Goal: Information Seeking & Learning: Learn about a topic

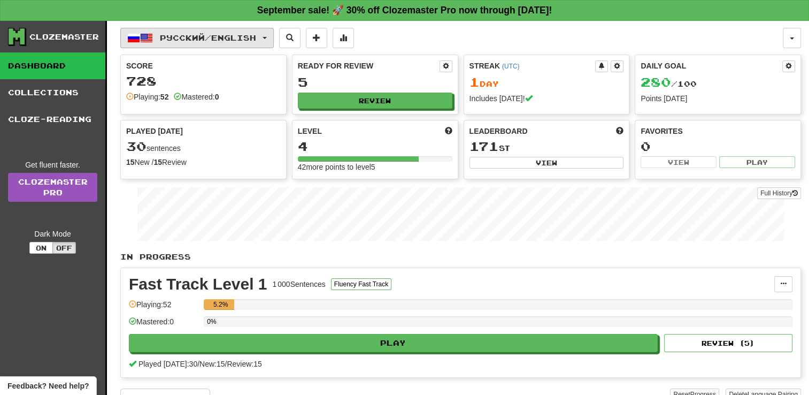
click at [251, 45] on button "Русский / English" at bounding box center [196, 38] width 153 height 20
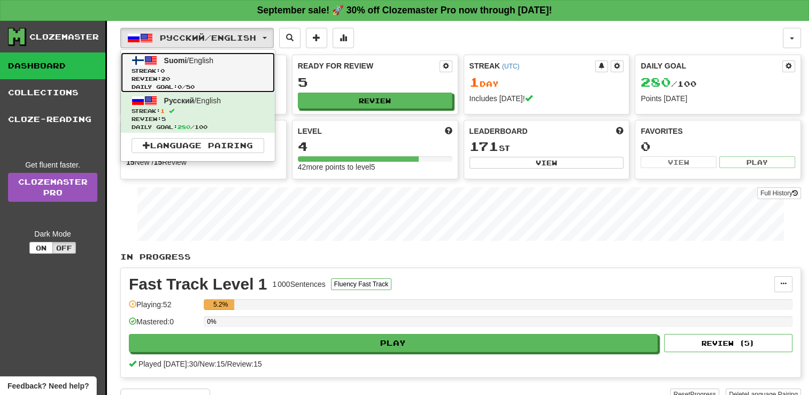
click at [205, 71] on span "Streak: 0" at bounding box center [198, 71] width 133 height 8
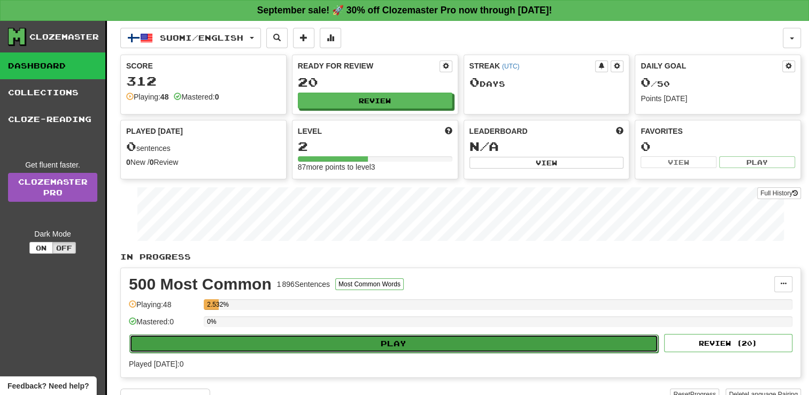
click at [400, 338] on button "Play" at bounding box center [393, 343] width 529 height 18
select select "**"
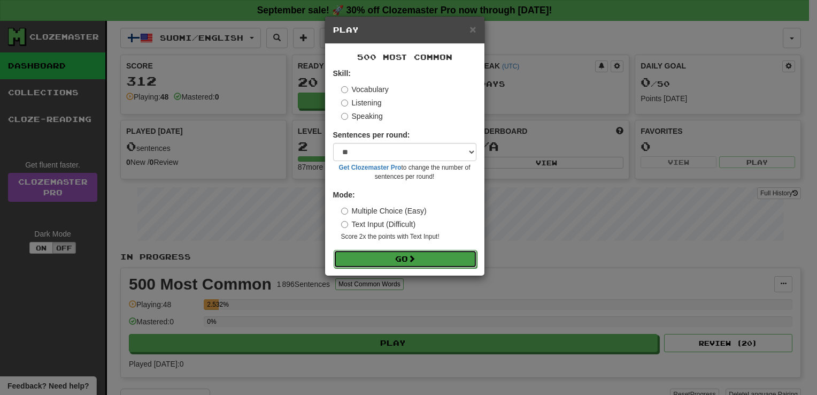
click at [396, 257] on button "Go" at bounding box center [405, 259] width 143 height 18
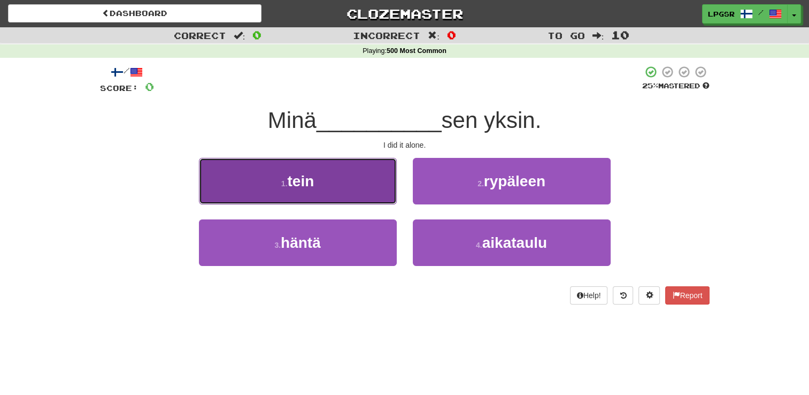
click at [340, 189] on button "1 . tein" at bounding box center [298, 181] width 198 height 47
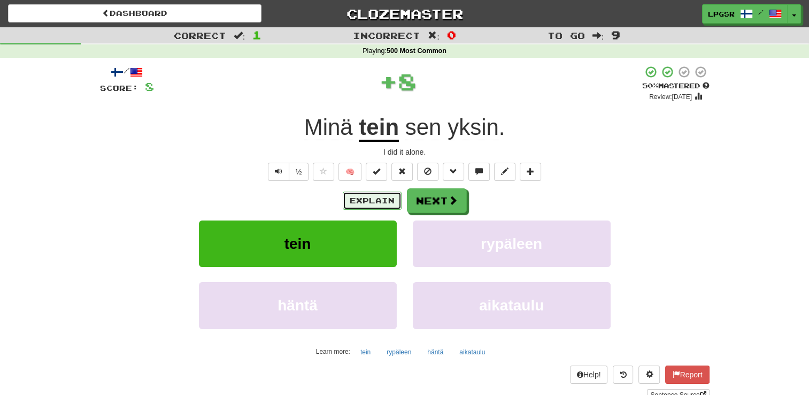
click at [372, 200] on button "Explain" at bounding box center [372, 200] width 59 height 18
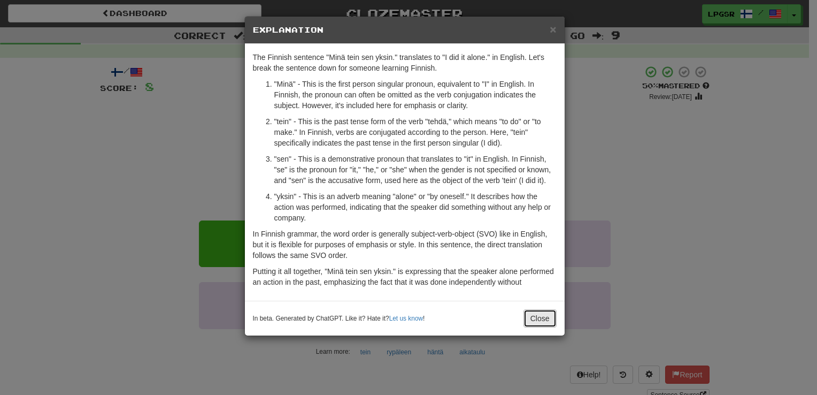
click at [540, 320] on button "Close" at bounding box center [539, 318] width 33 height 18
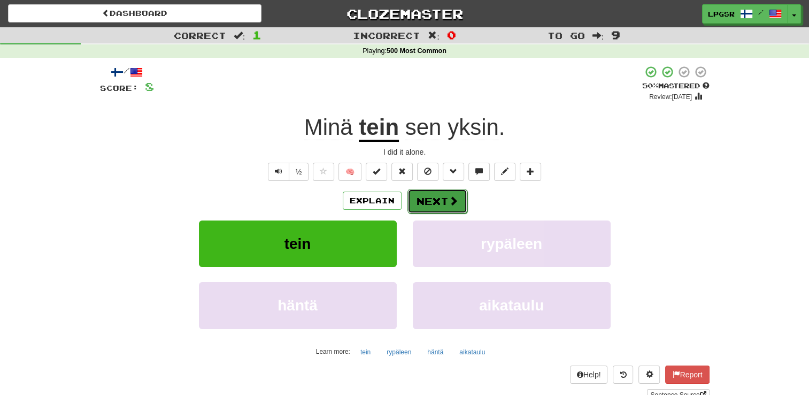
click at [457, 206] on button "Next" at bounding box center [437, 201] width 60 height 25
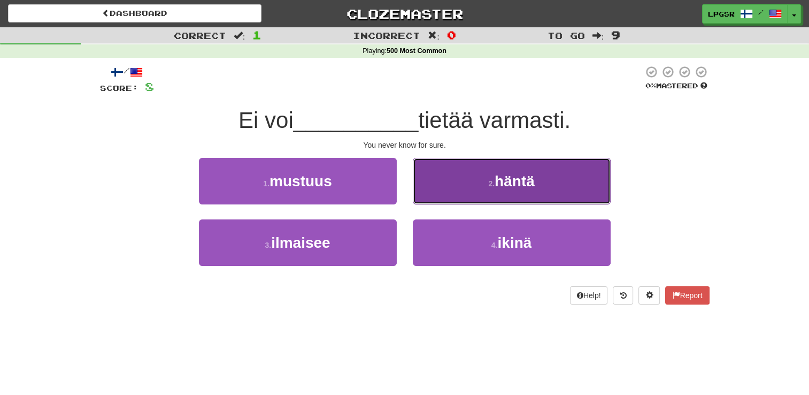
click at [507, 187] on span "häntä" at bounding box center [515, 181] width 40 height 17
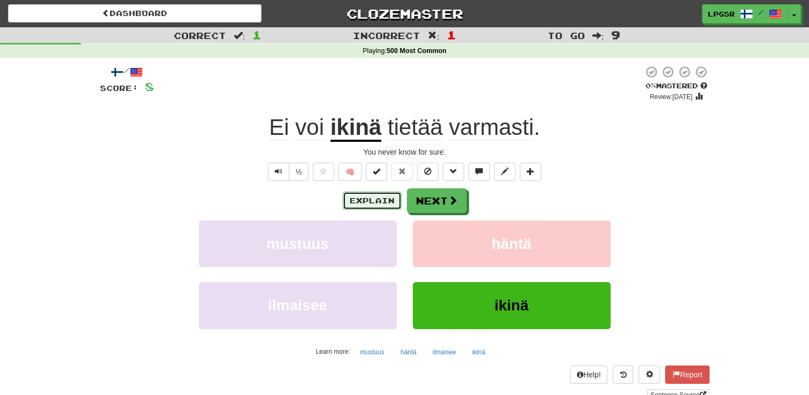
click at [364, 197] on button "Explain" at bounding box center [372, 200] width 59 height 18
click at [435, 196] on button "Next" at bounding box center [437, 201] width 60 height 25
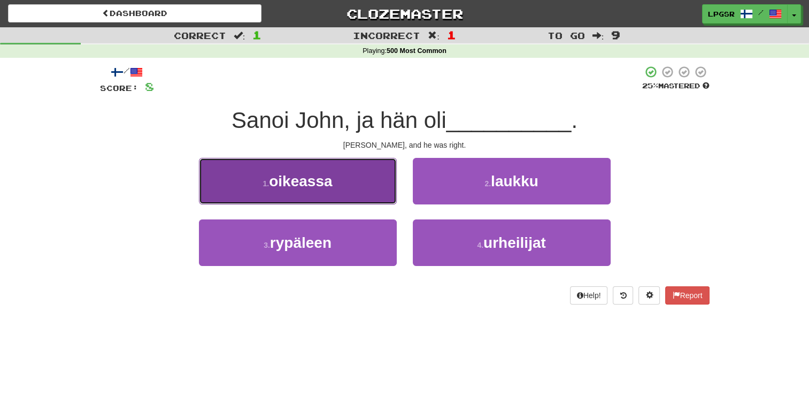
click at [359, 173] on button "1 . oikeassa" at bounding box center [298, 181] width 198 height 47
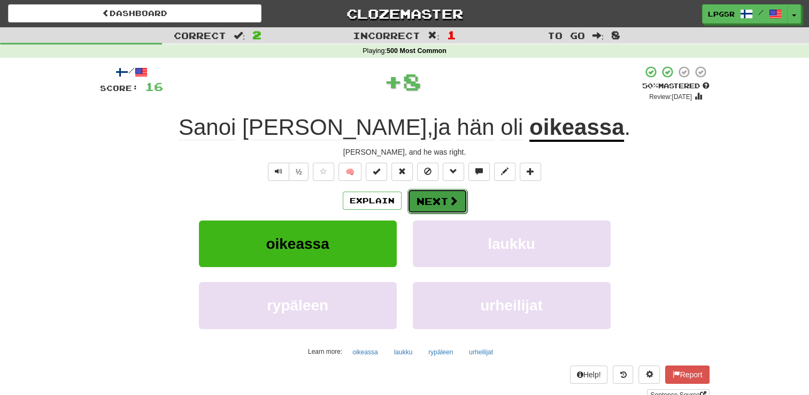
click at [449, 197] on span at bounding box center [454, 201] width 10 height 10
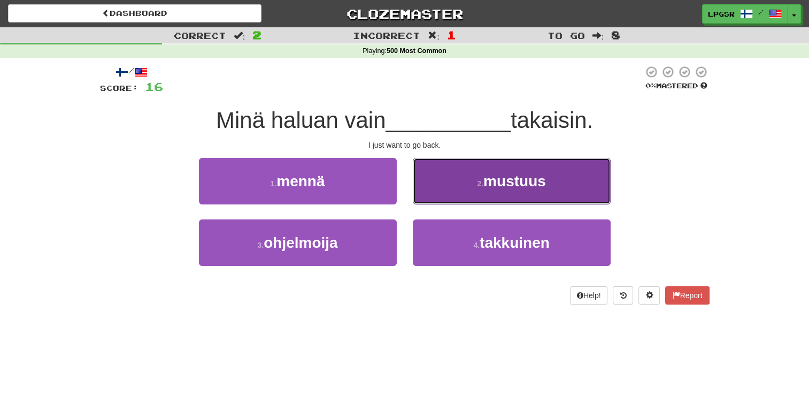
click at [474, 184] on button "2 . mustuus" at bounding box center [512, 181] width 198 height 47
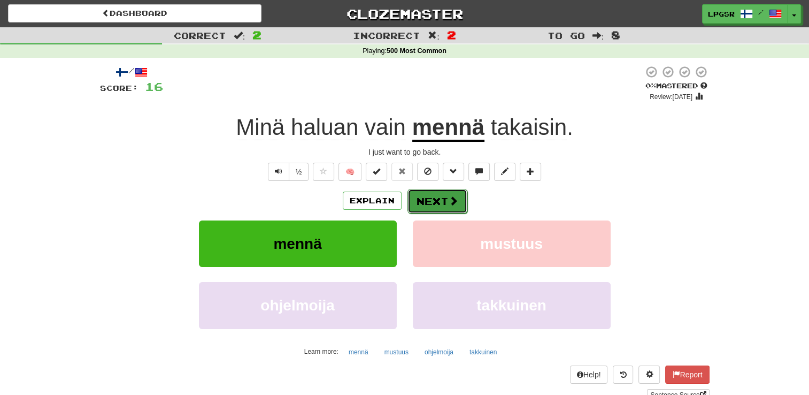
click at [432, 206] on button "Next" at bounding box center [437, 201] width 60 height 25
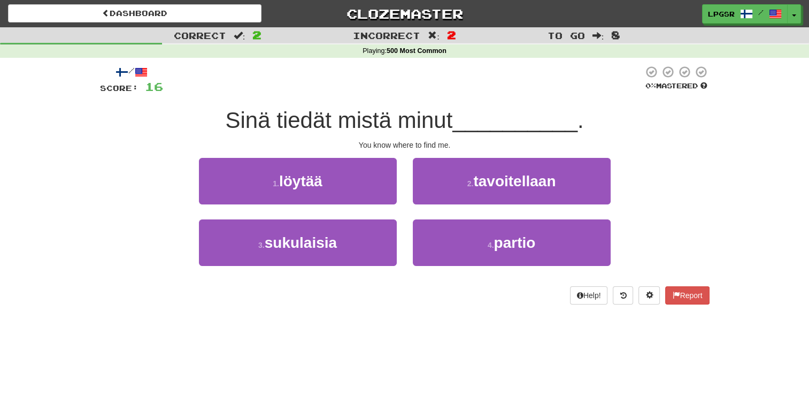
click at [404, 125] on span "Sinä tiedät mistä minut" at bounding box center [338, 119] width 227 height 25
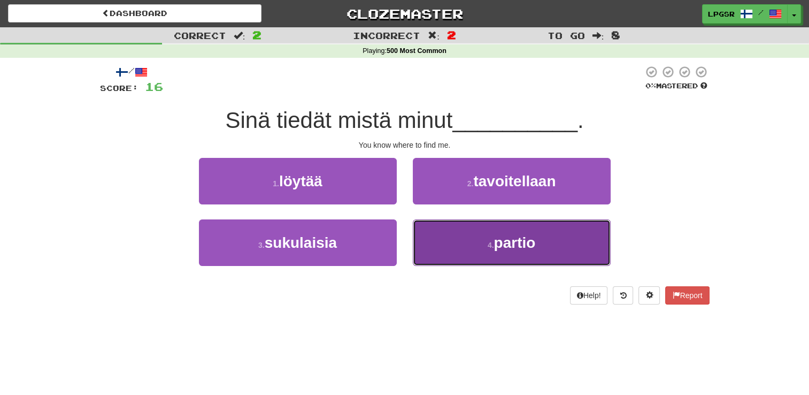
click at [428, 235] on button "4 . partio" at bounding box center [512, 242] width 198 height 47
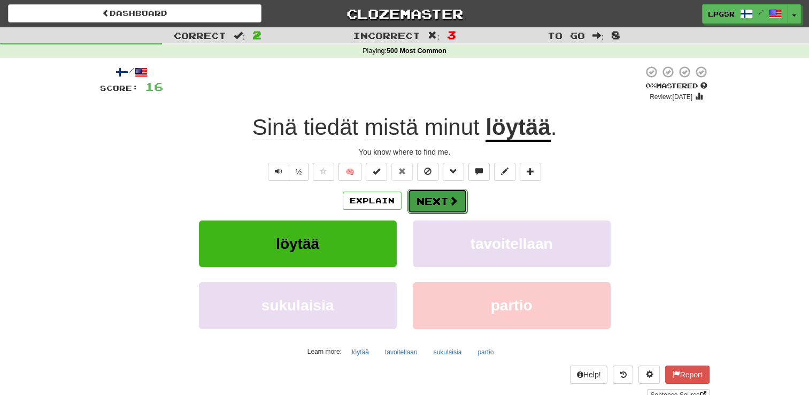
click at [436, 197] on button "Next" at bounding box center [437, 201] width 60 height 25
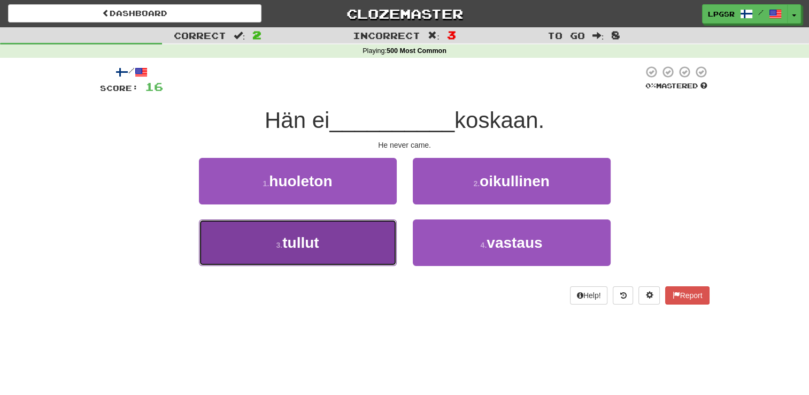
click at [372, 236] on button "3 . tullut" at bounding box center [298, 242] width 198 height 47
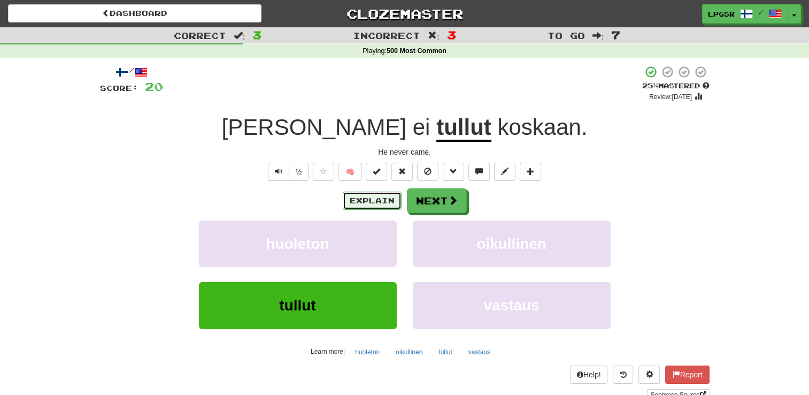
click at [388, 201] on button "Explain" at bounding box center [372, 200] width 59 height 18
click at [423, 206] on button "Next" at bounding box center [437, 201] width 60 height 25
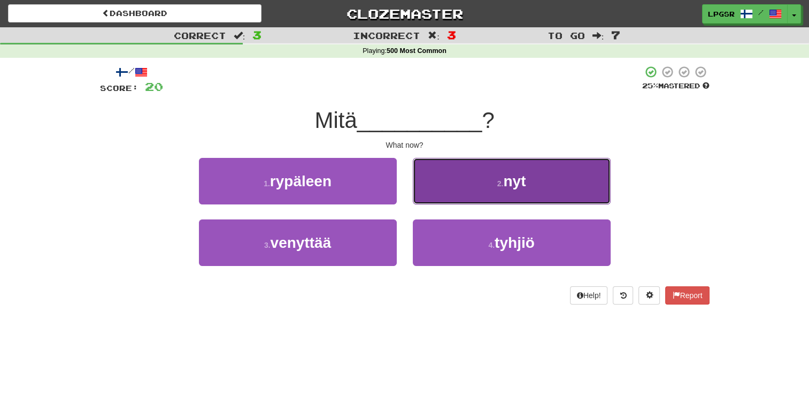
click at [490, 177] on button "2 . nyt" at bounding box center [512, 181] width 198 height 47
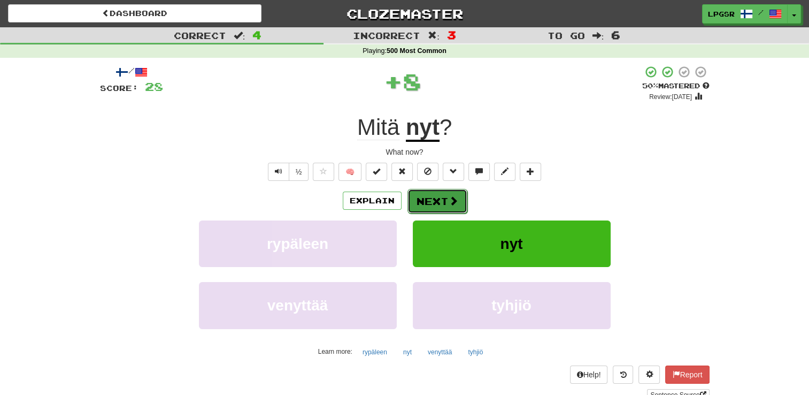
click at [415, 200] on button "Next" at bounding box center [437, 201] width 60 height 25
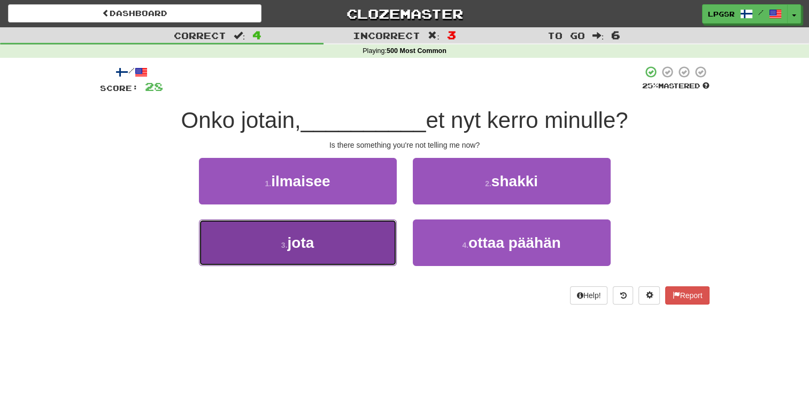
click at [365, 238] on button "3 . jota" at bounding box center [298, 242] width 198 height 47
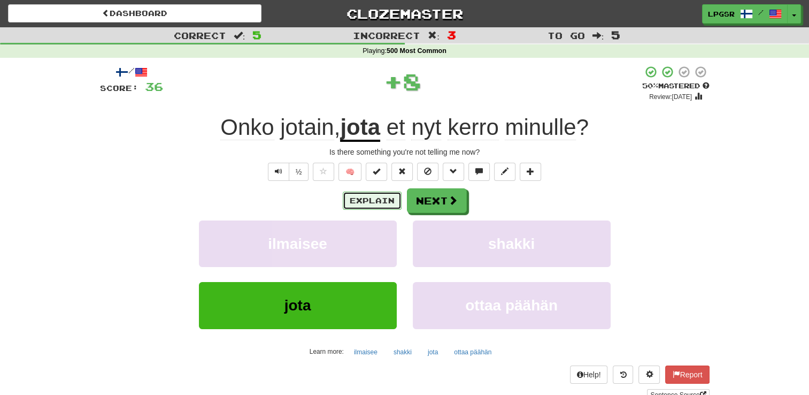
click at [380, 200] on button "Explain" at bounding box center [372, 200] width 59 height 18
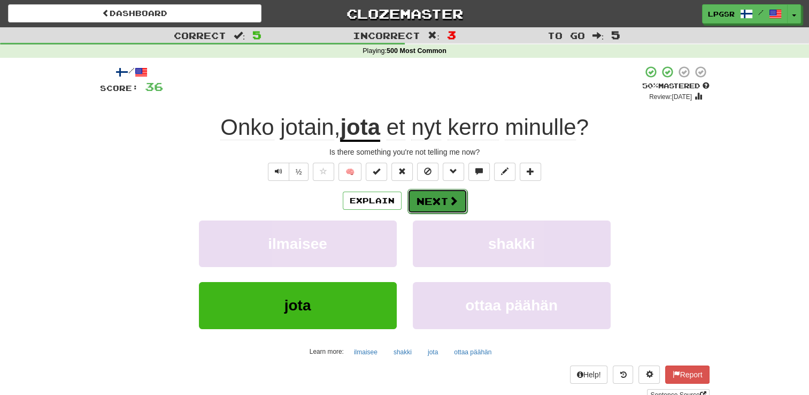
click at [451, 211] on button "Next" at bounding box center [437, 201] width 60 height 25
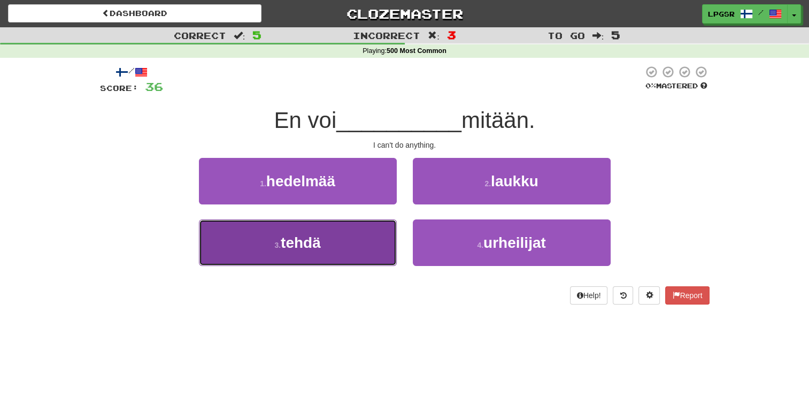
click at [316, 239] on span "tehdä" at bounding box center [301, 242] width 40 height 17
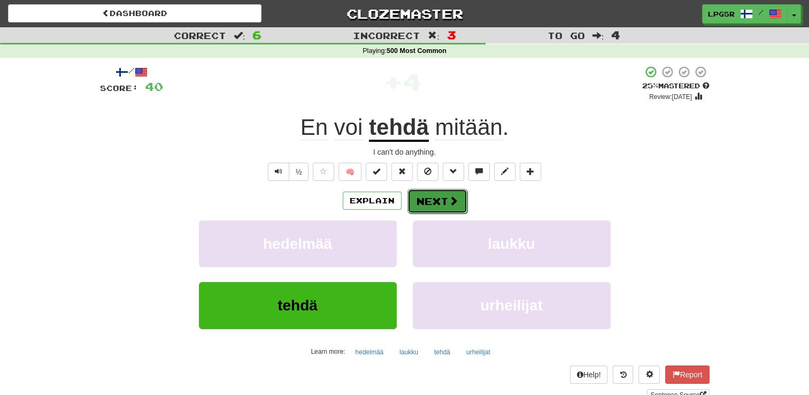
click at [438, 200] on button "Next" at bounding box center [437, 201] width 60 height 25
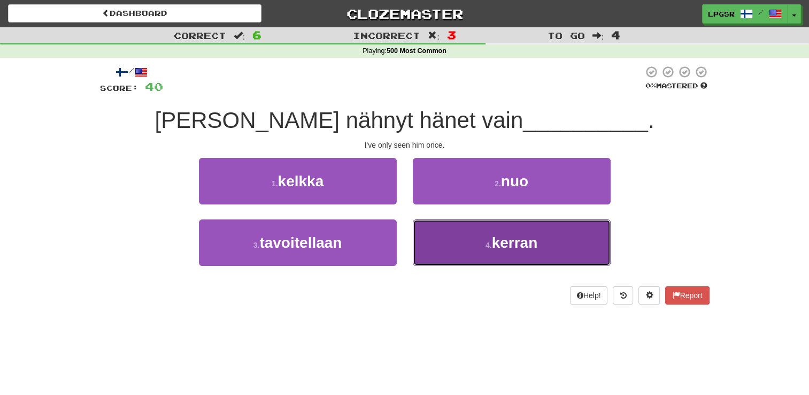
click at [473, 245] on button "4 . kerran" at bounding box center [512, 242] width 198 height 47
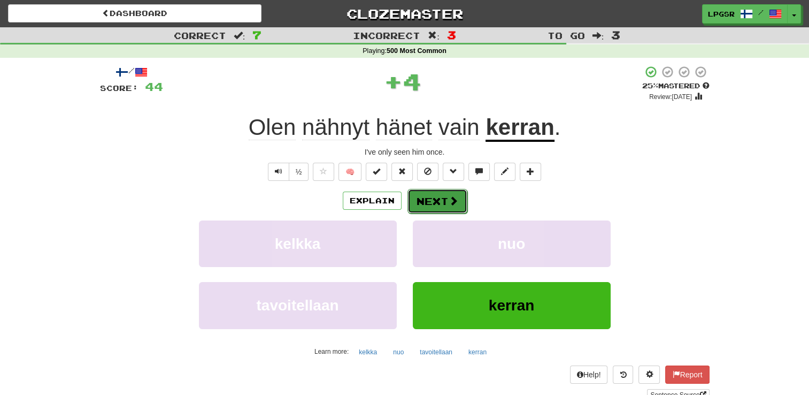
click at [455, 194] on button "Next" at bounding box center [437, 201] width 60 height 25
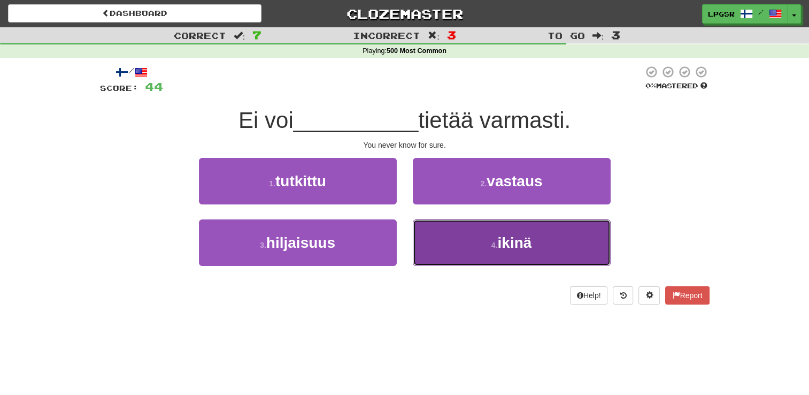
click at [439, 243] on button "4 . ikinä" at bounding box center [512, 242] width 198 height 47
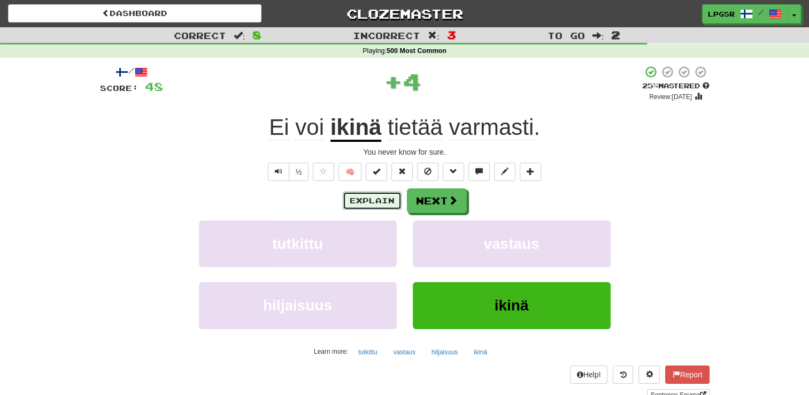
click at [382, 199] on button "Explain" at bounding box center [372, 200] width 59 height 18
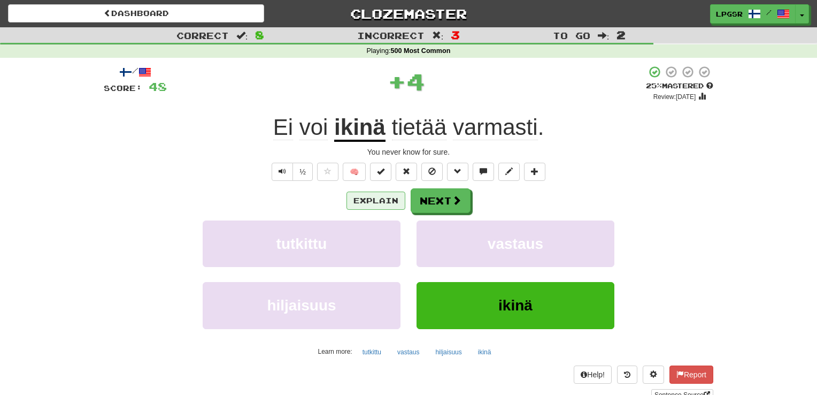
click at [382, 199] on body "Dashboard Clozemaster lpgsr / Toggle Dropdown Dashboard Leaderboard Activity Fe…" at bounding box center [408, 397] width 817 height 795
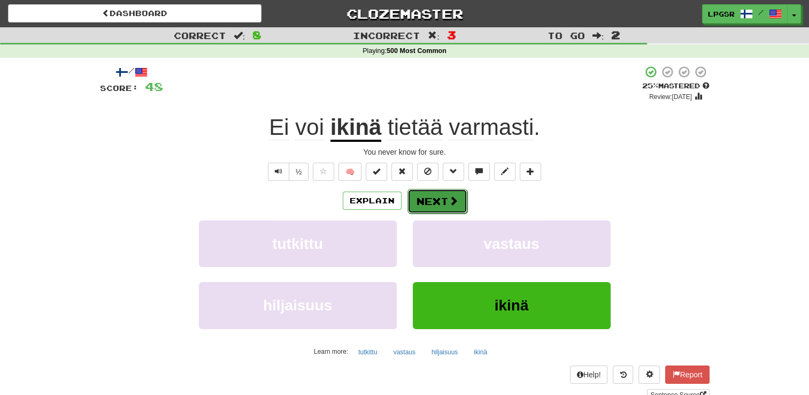
click at [423, 191] on button "Next" at bounding box center [437, 201] width 60 height 25
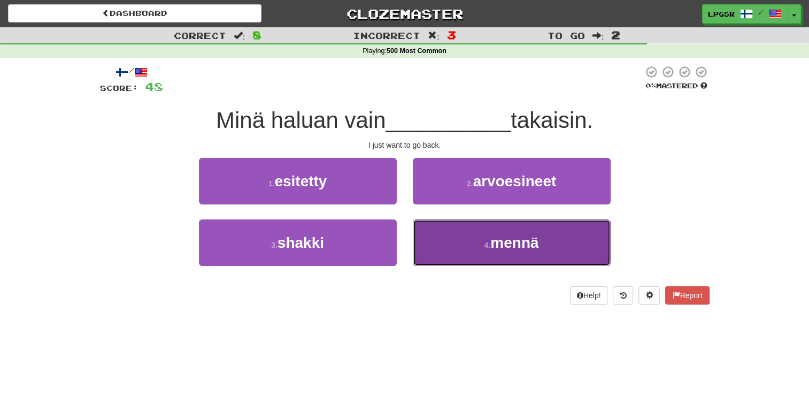
click at [459, 251] on button "4 . mennä" at bounding box center [512, 242] width 198 height 47
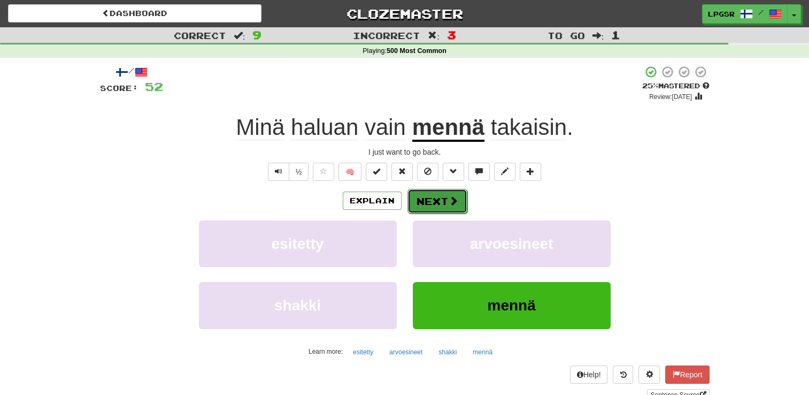
click at [427, 191] on button "Next" at bounding box center [437, 201] width 60 height 25
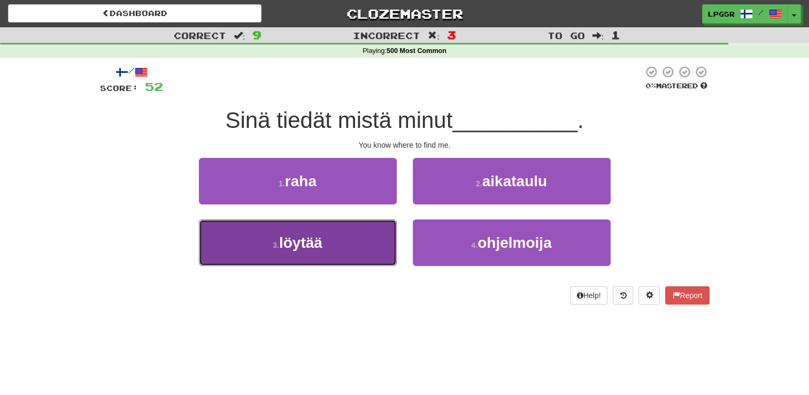
click at [366, 246] on button "3 . löytää" at bounding box center [298, 242] width 198 height 47
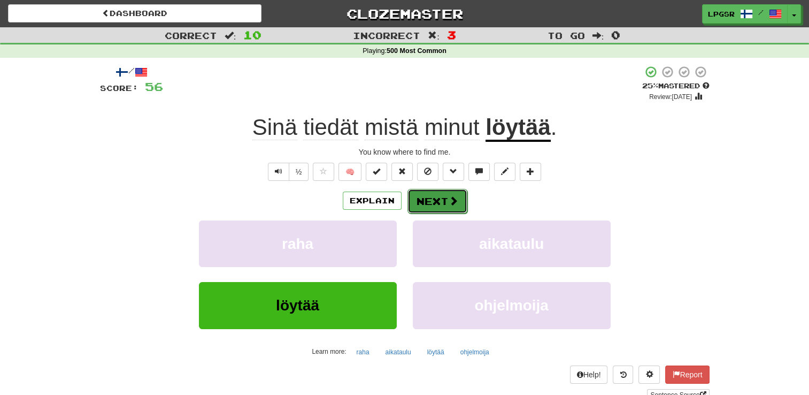
click at [445, 190] on button "Next" at bounding box center [437, 201] width 60 height 25
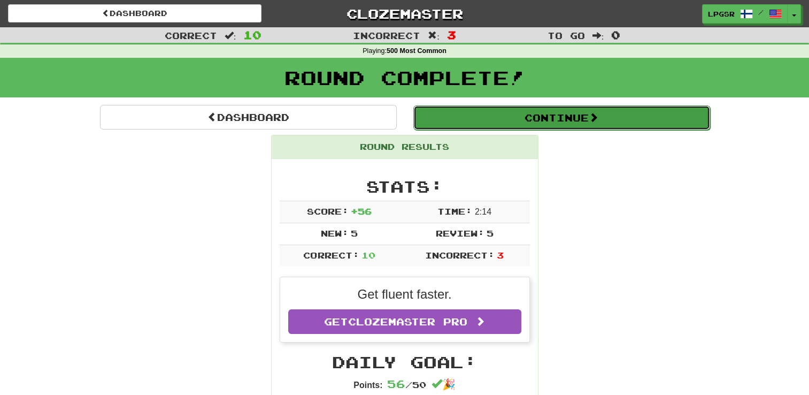
click at [526, 117] on button "Continue" at bounding box center [561, 117] width 297 height 25
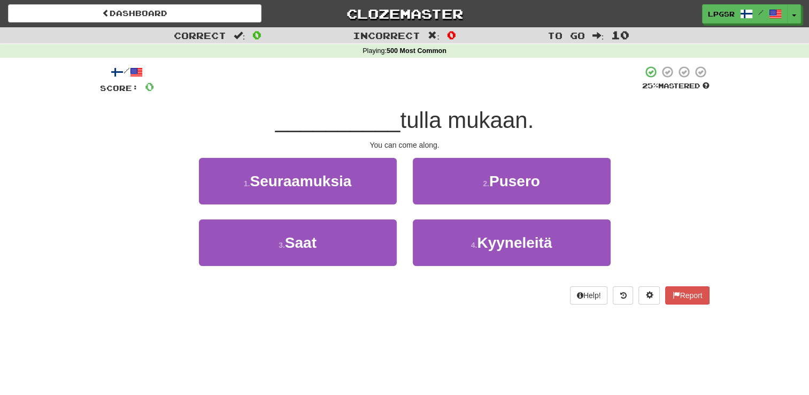
click at [460, 132] on span "tulla mukaan." at bounding box center [467, 119] width 134 height 25
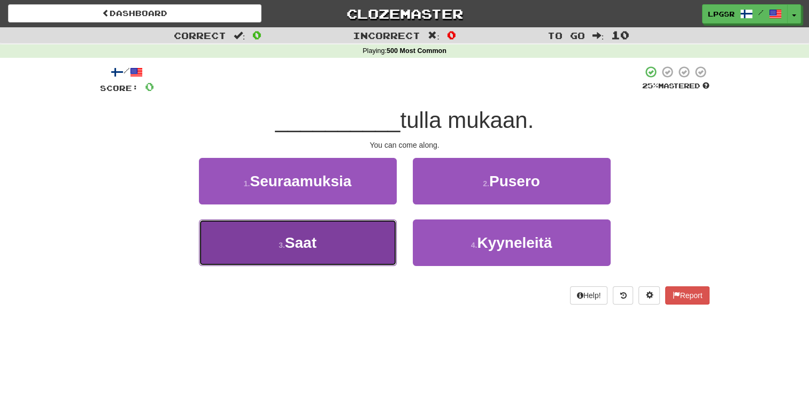
click at [355, 249] on button "3 . Saat" at bounding box center [298, 242] width 198 height 47
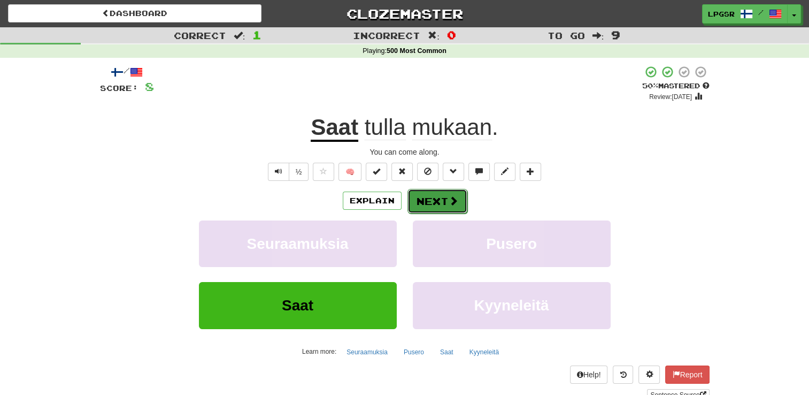
click at [442, 195] on button "Next" at bounding box center [437, 201] width 60 height 25
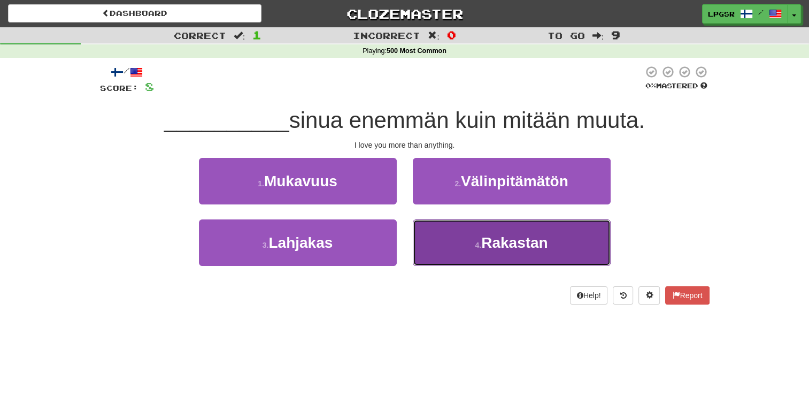
click at [500, 235] on span "Rakastan" at bounding box center [514, 242] width 67 height 17
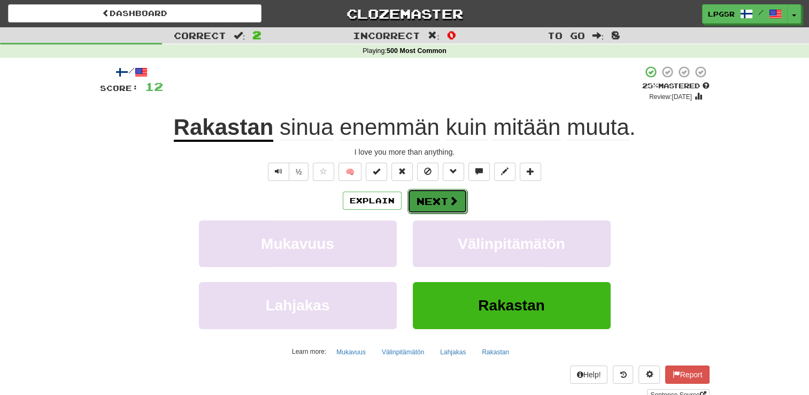
click at [441, 198] on button "Next" at bounding box center [437, 201] width 60 height 25
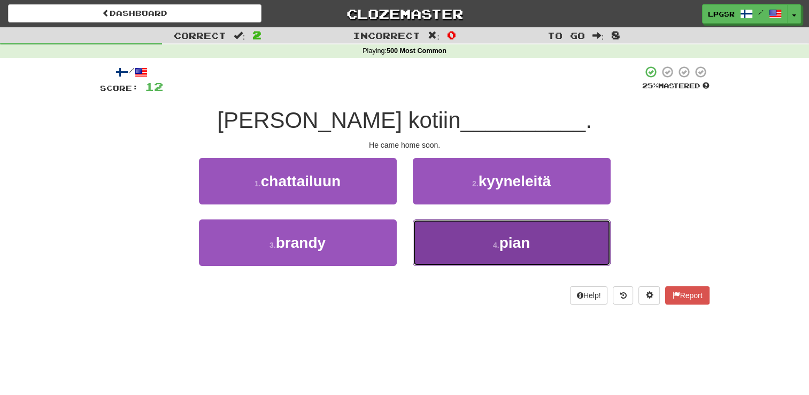
click at [488, 229] on button "4 . pian" at bounding box center [512, 242] width 198 height 47
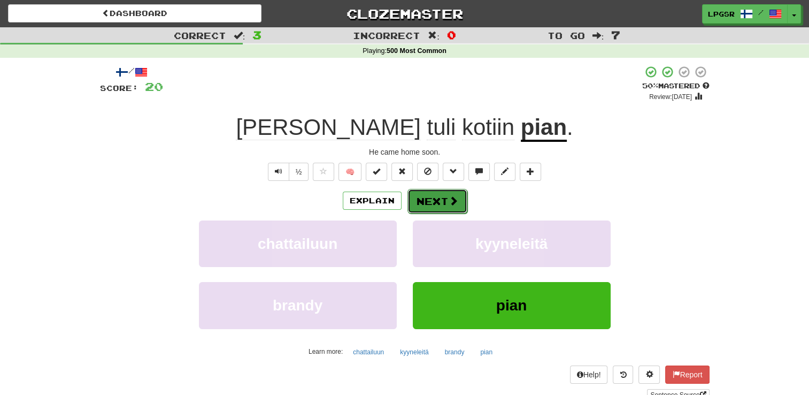
click at [455, 210] on button "Next" at bounding box center [437, 201] width 60 height 25
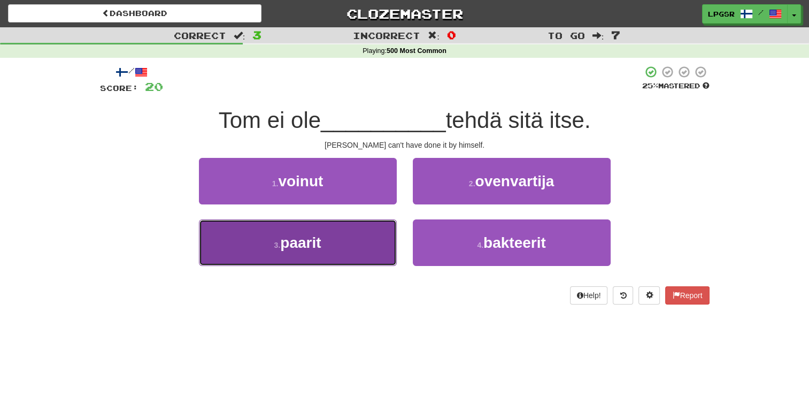
click at [358, 234] on button "3 . paarit" at bounding box center [298, 242] width 198 height 47
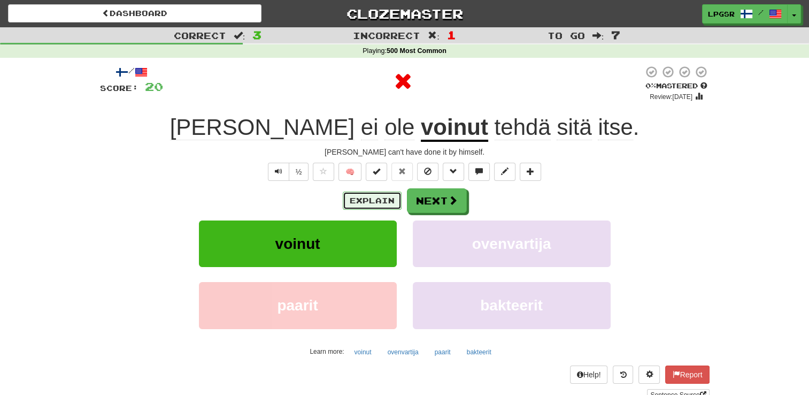
click at [387, 196] on button "Explain" at bounding box center [372, 200] width 59 height 18
click at [429, 194] on button "Next" at bounding box center [437, 201] width 60 height 25
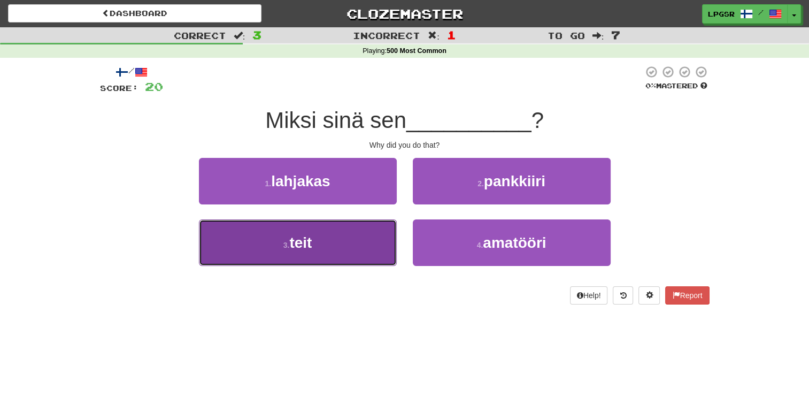
click at [375, 243] on button "3 . teit" at bounding box center [298, 242] width 198 height 47
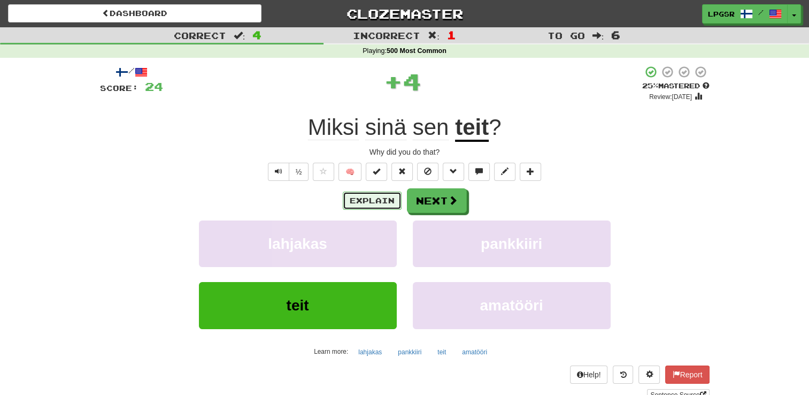
click at [365, 206] on button "Explain" at bounding box center [372, 200] width 59 height 18
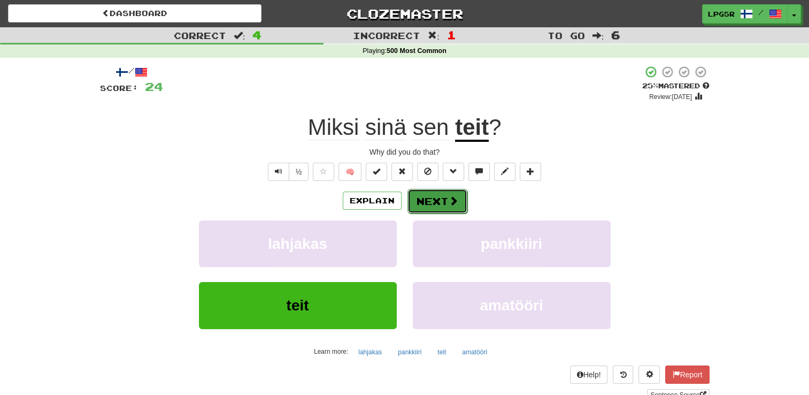
click at [424, 208] on button "Next" at bounding box center [437, 201] width 60 height 25
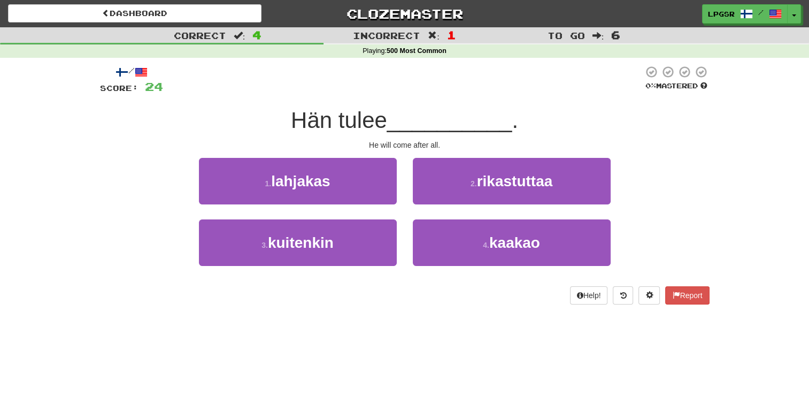
click at [447, 210] on div "2 . rikastuttaa" at bounding box center [512, 188] width 214 height 61
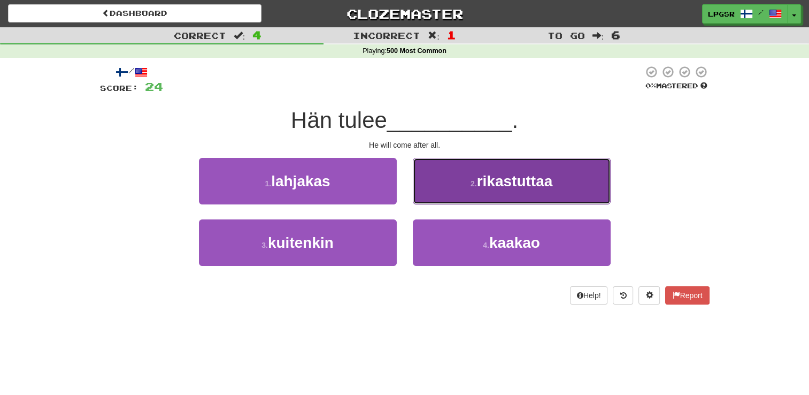
click at [474, 192] on button "2 . rikastuttaa" at bounding box center [512, 181] width 198 height 47
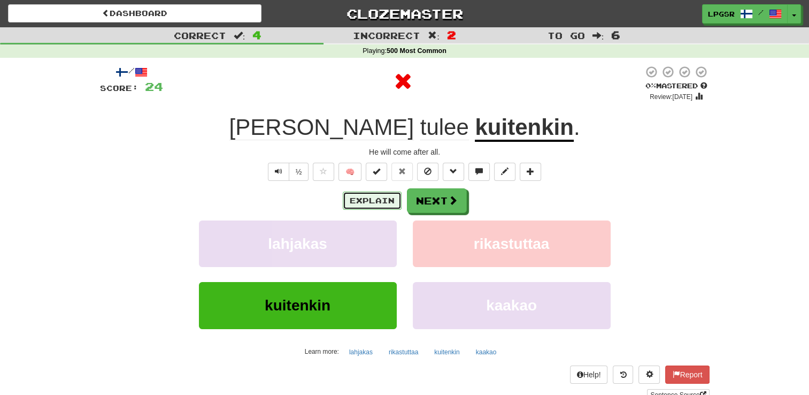
click at [389, 194] on button "Explain" at bounding box center [372, 200] width 59 height 18
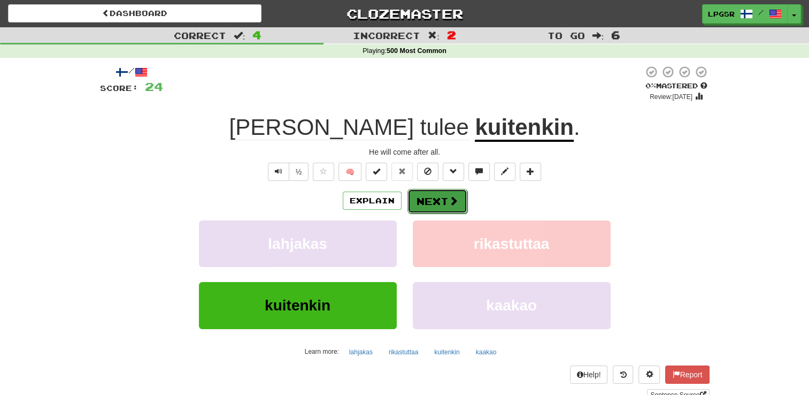
click at [436, 208] on button "Next" at bounding box center [437, 201] width 60 height 25
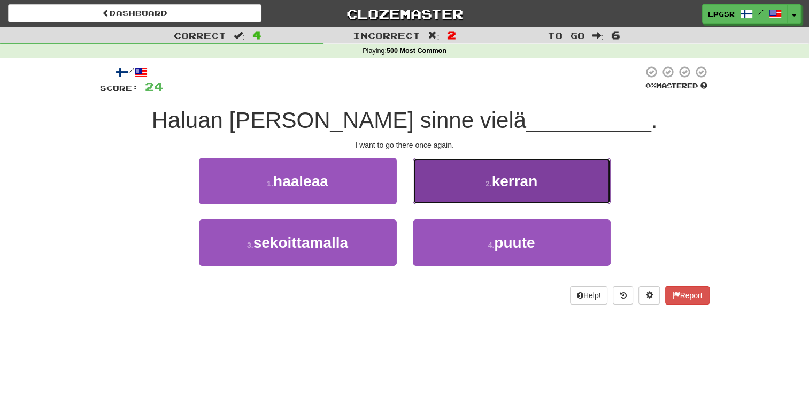
click at [458, 194] on button "2 . kerran" at bounding box center [512, 181] width 198 height 47
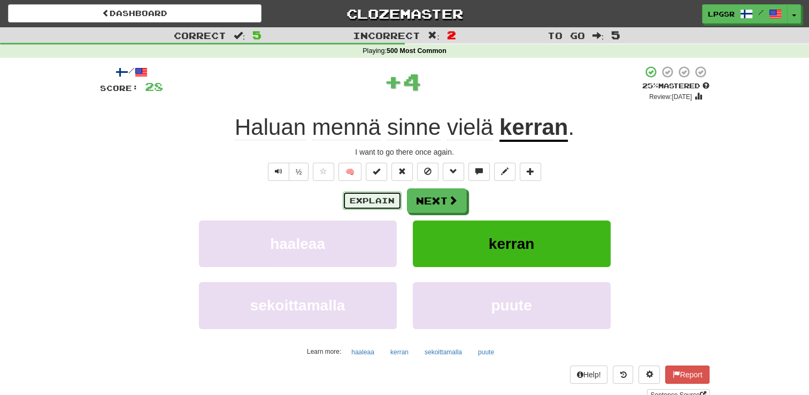
click at [377, 195] on button "Explain" at bounding box center [372, 200] width 59 height 18
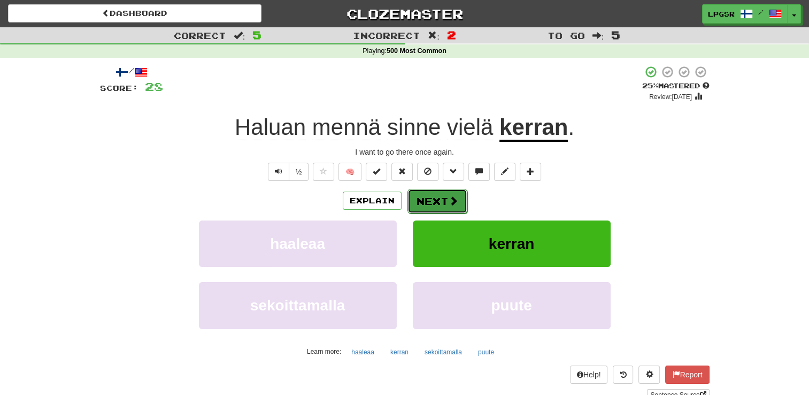
click at [428, 194] on button "Next" at bounding box center [437, 201] width 60 height 25
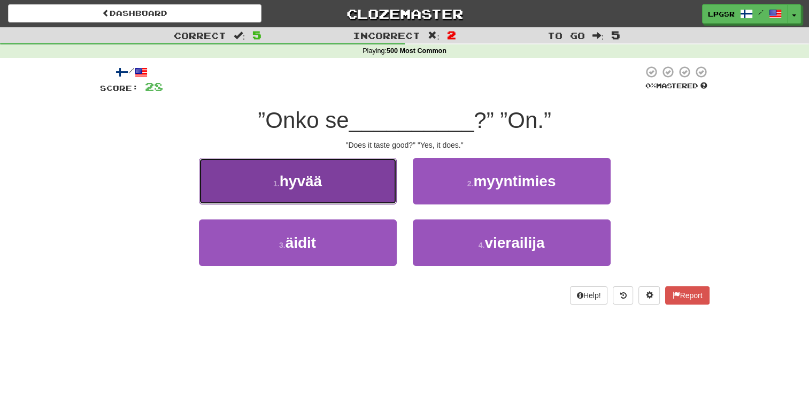
click at [334, 176] on button "1 . hyvää" at bounding box center [298, 181] width 198 height 47
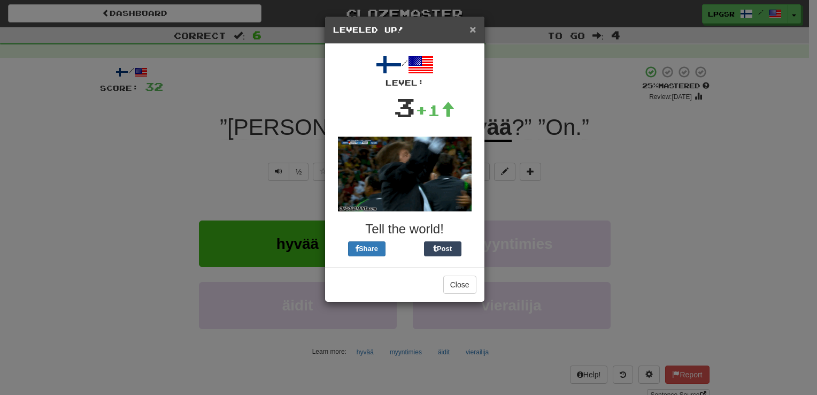
click at [474, 28] on span "×" at bounding box center [472, 29] width 6 height 12
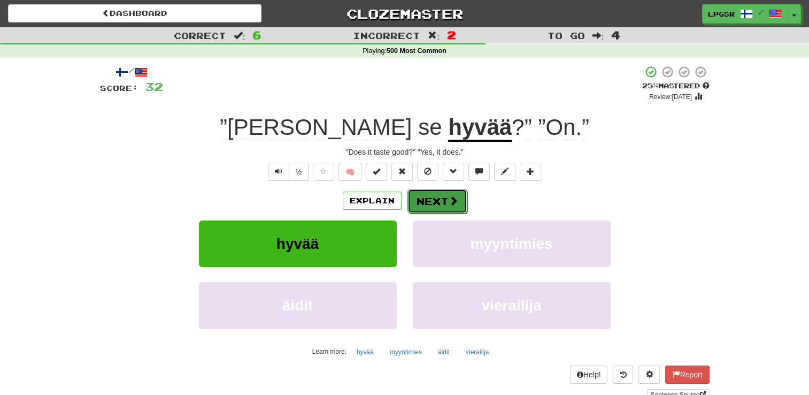
click at [432, 201] on button "Next" at bounding box center [437, 201] width 60 height 25
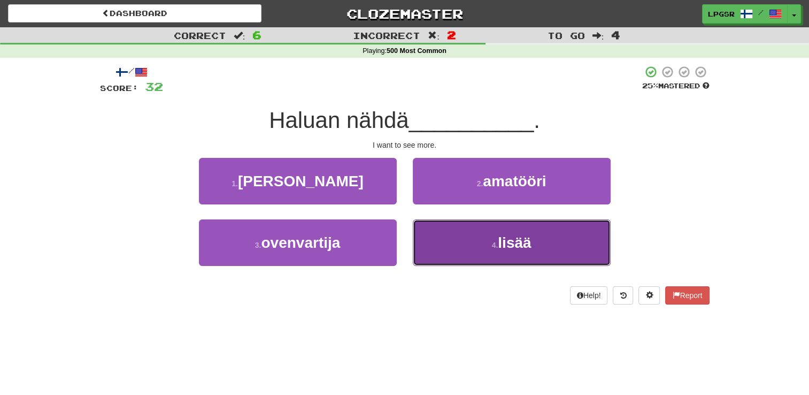
click at [472, 254] on button "4 . lisää" at bounding box center [512, 242] width 198 height 47
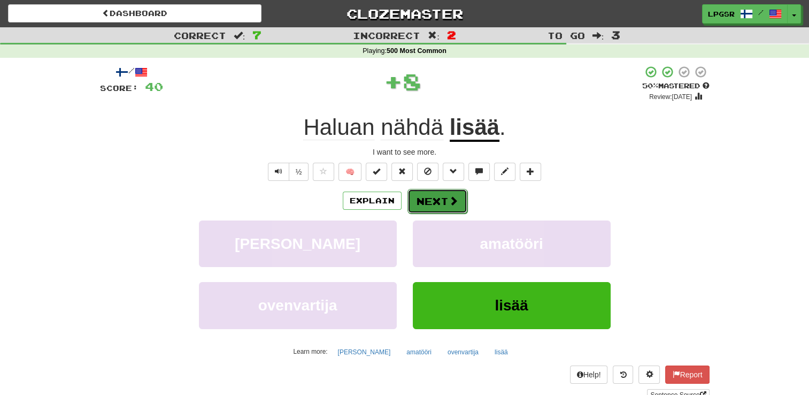
click at [450, 199] on span at bounding box center [454, 201] width 10 height 10
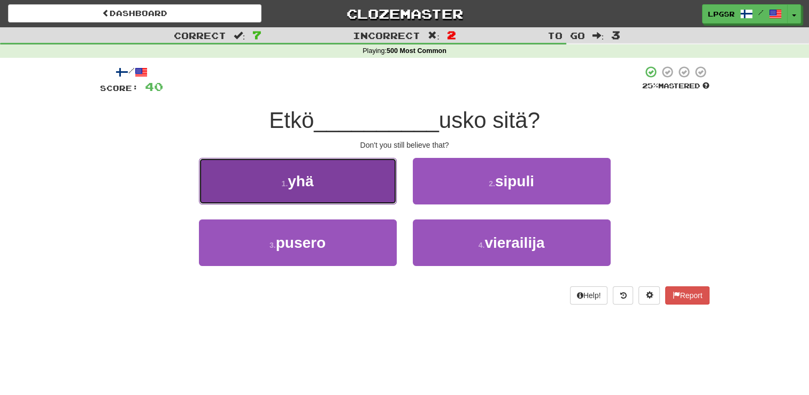
click at [356, 189] on button "1 . yhä" at bounding box center [298, 181] width 198 height 47
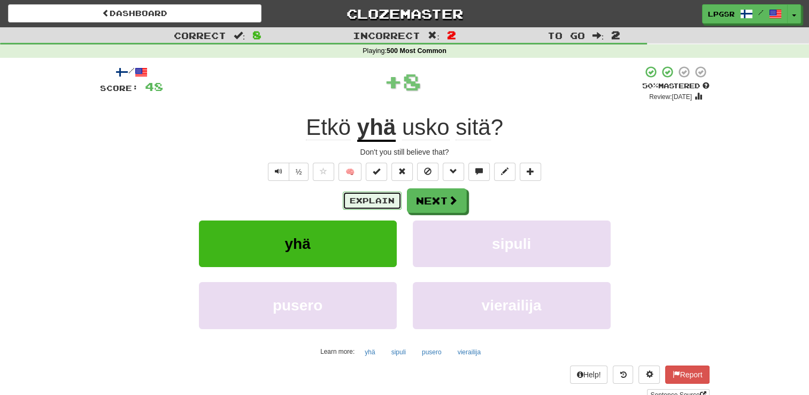
click at [370, 201] on button "Explain" at bounding box center [372, 200] width 59 height 18
click at [430, 197] on button "Next" at bounding box center [437, 201] width 60 height 25
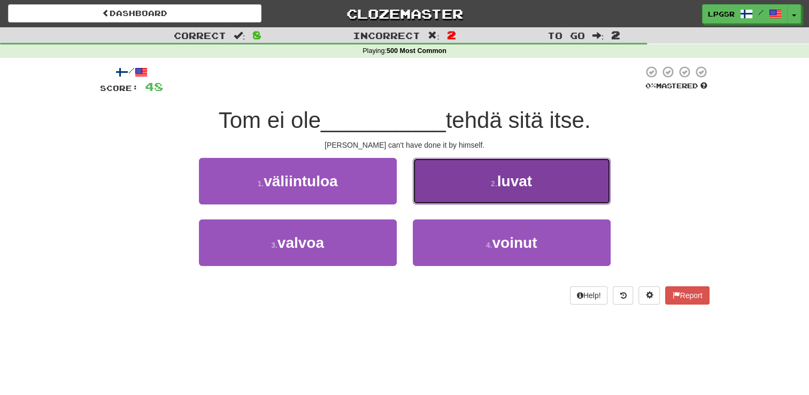
click at [491, 184] on small "2 ." at bounding box center [494, 183] width 6 height 9
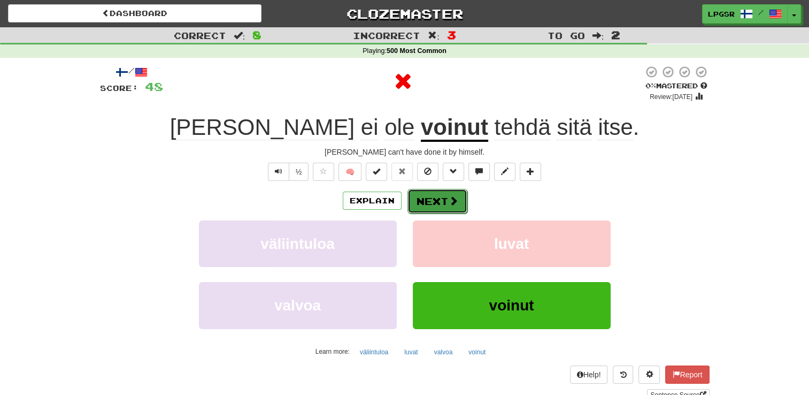
click at [433, 203] on button "Next" at bounding box center [437, 201] width 60 height 25
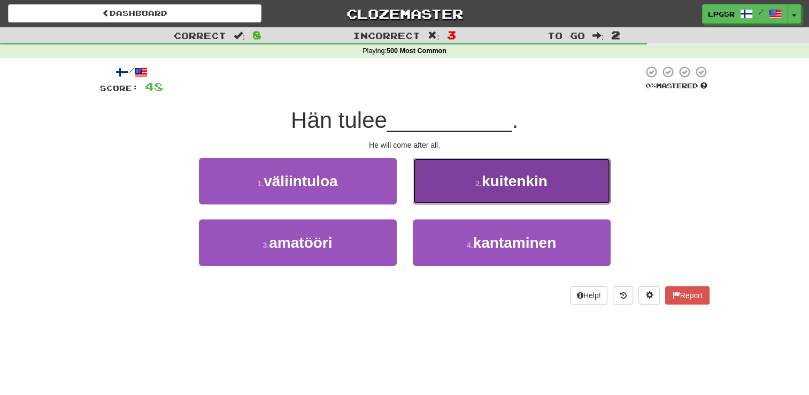
click at [491, 198] on button "2 . kuitenkin" at bounding box center [512, 181] width 198 height 47
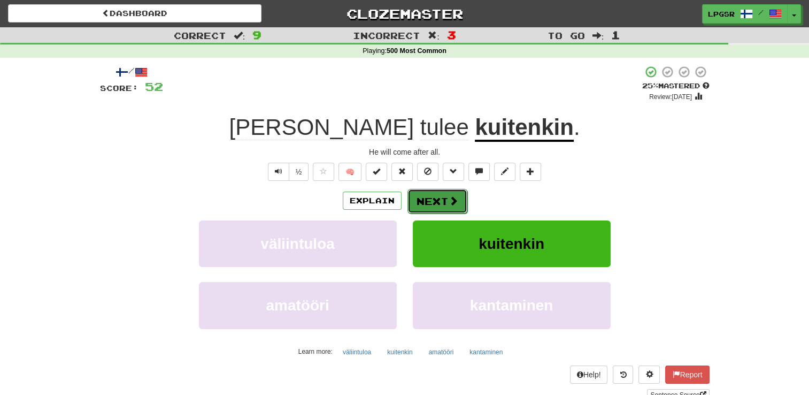
click at [445, 191] on button "Next" at bounding box center [437, 201] width 60 height 25
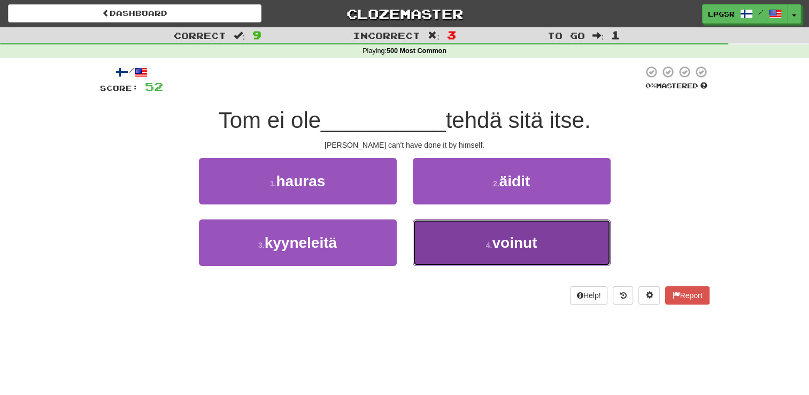
click at [473, 245] on button "4 . voinut" at bounding box center [512, 242] width 198 height 47
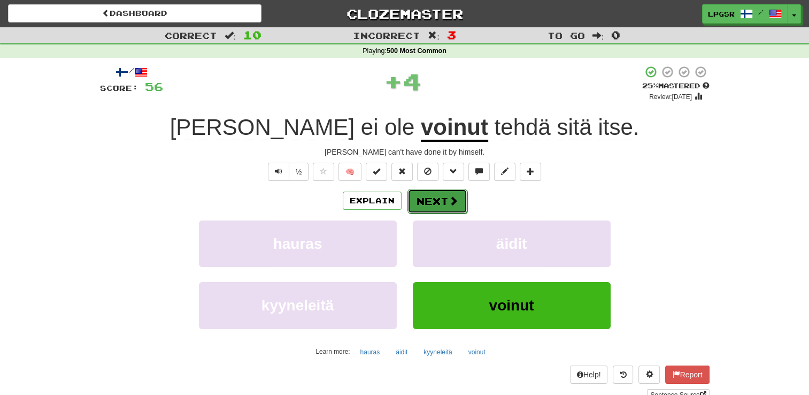
click at [441, 198] on button "Next" at bounding box center [437, 201] width 60 height 25
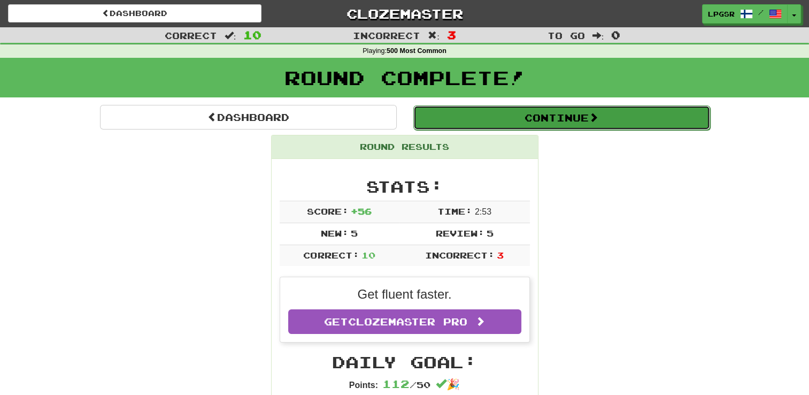
click at [533, 121] on button "Continue" at bounding box center [561, 117] width 297 height 25
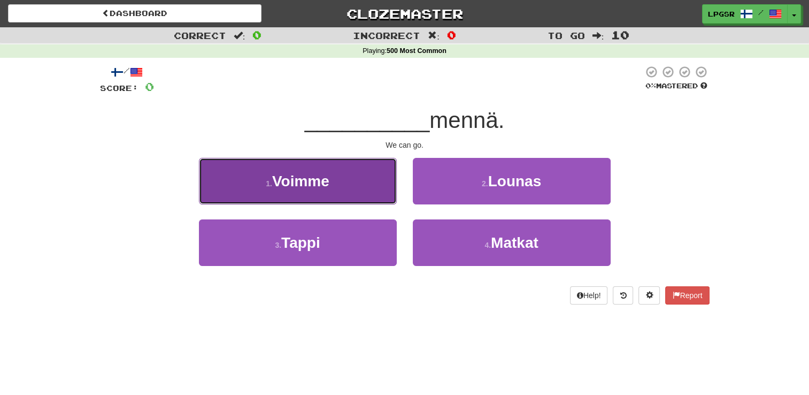
click at [338, 174] on button "1 . Voimme" at bounding box center [298, 181] width 198 height 47
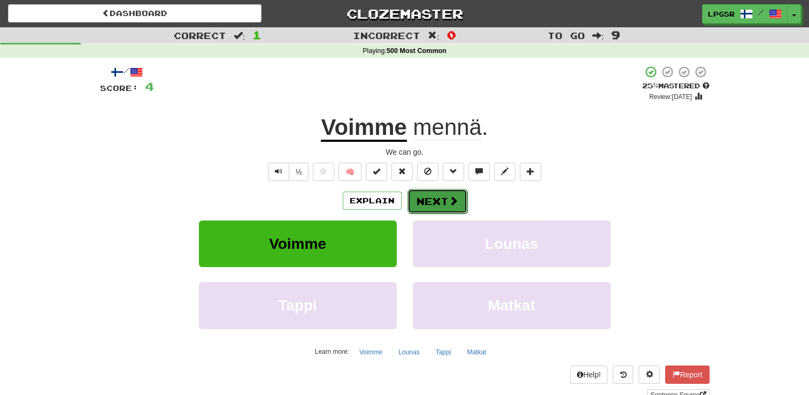
click at [449, 199] on span at bounding box center [454, 201] width 10 height 10
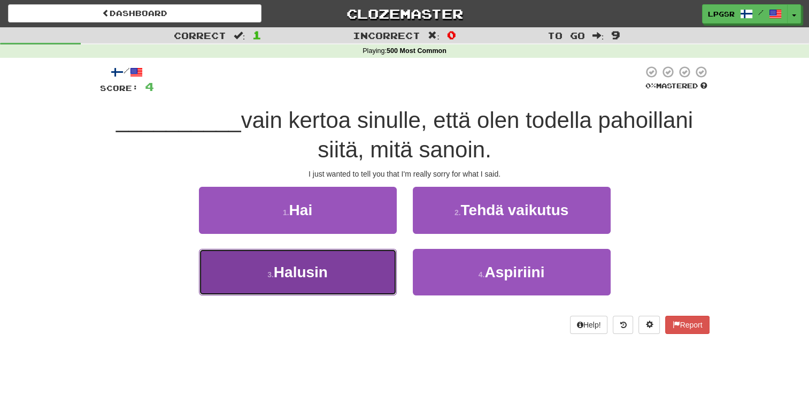
click at [368, 281] on button "3 . Halusin" at bounding box center [298, 272] width 198 height 47
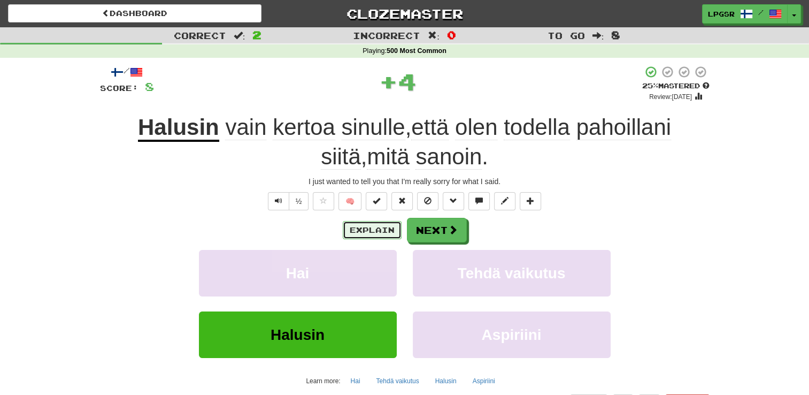
click at [383, 223] on button "Explain" at bounding box center [372, 230] width 59 height 18
click at [446, 226] on button "Next" at bounding box center [437, 230] width 60 height 25
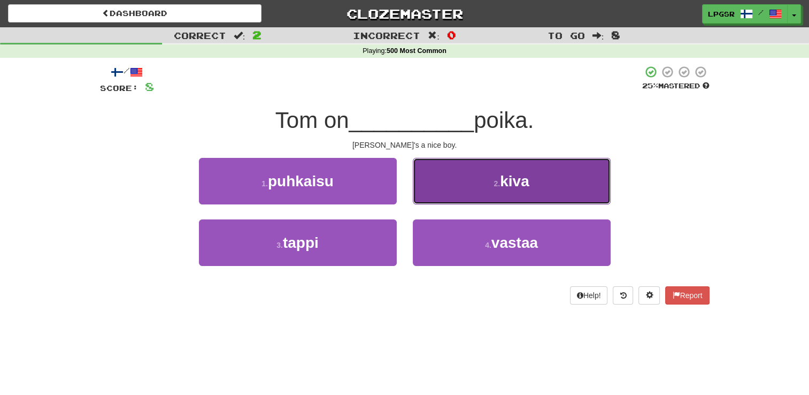
click at [504, 190] on button "2 . kiva" at bounding box center [512, 181] width 198 height 47
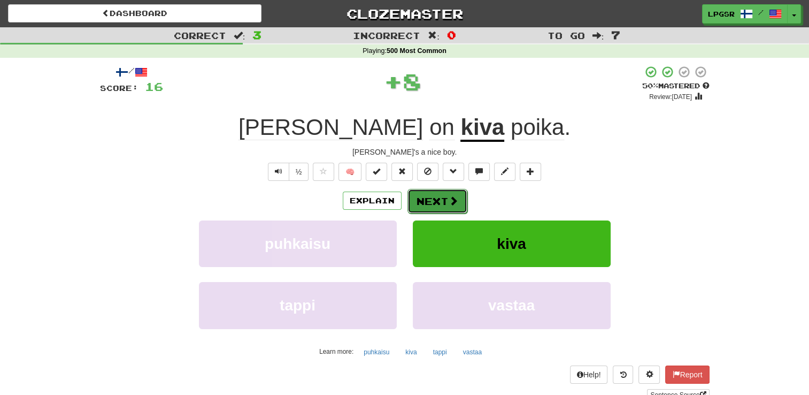
click at [449, 203] on span at bounding box center [454, 201] width 10 height 10
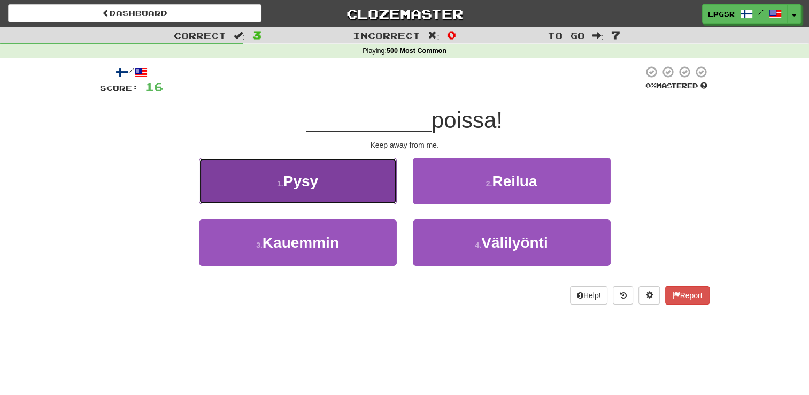
click at [345, 194] on button "1 . Pysy" at bounding box center [298, 181] width 198 height 47
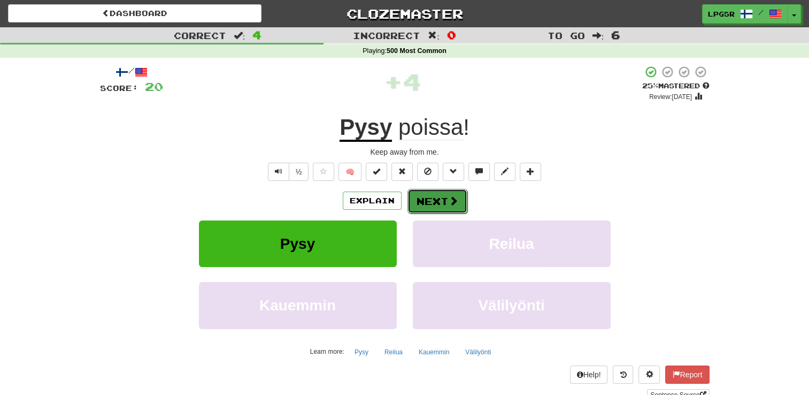
click at [420, 198] on button "Next" at bounding box center [437, 201] width 60 height 25
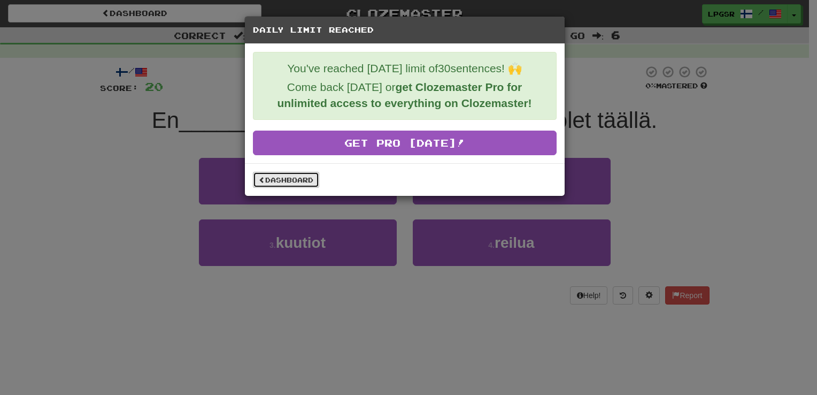
click at [314, 179] on link "Dashboard" at bounding box center [286, 180] width 66 height 16
